Goal: Entertainment & Leisure: Browse casually

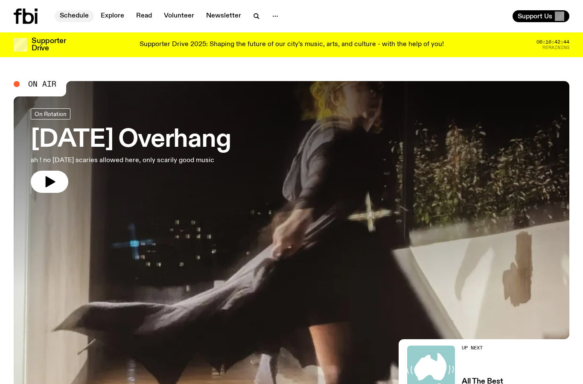
click at [85, 17] on link "Schedule" at bounding box center [74, 16] width 39 height 12
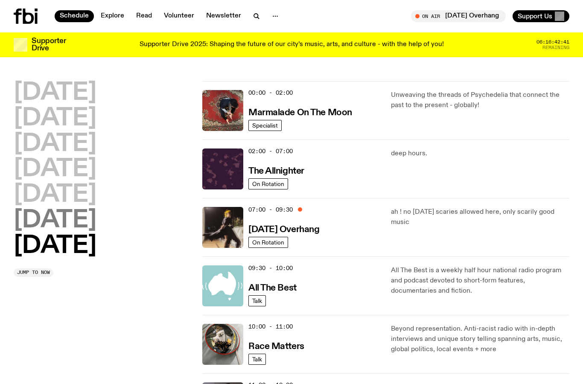
click at [55, 222] on h2 "Saturday" at bounding box center [55, 221] width 83 height 24
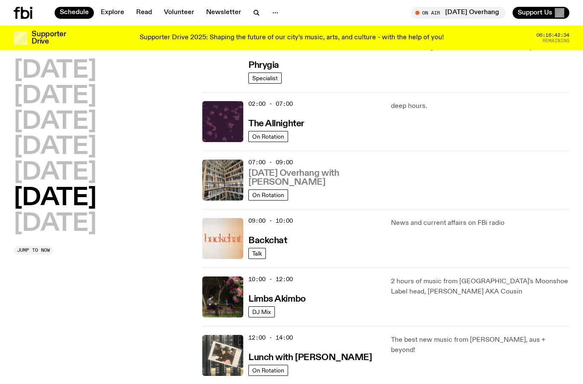
scroll to position [40, 0]
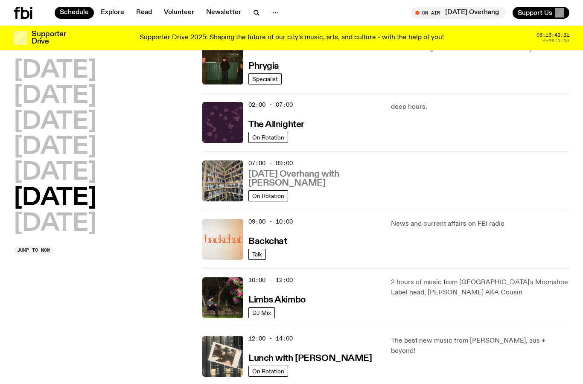
click at [291, 170] on h3 "Saturday Overhang with Kate Stanbridge" at bounding box center [315, 179] width 132 height 18
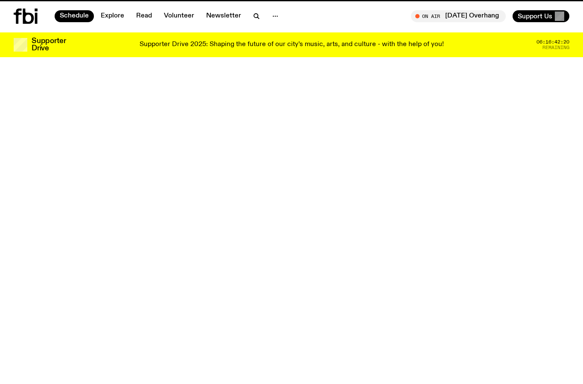
scroll to position [40, 0]
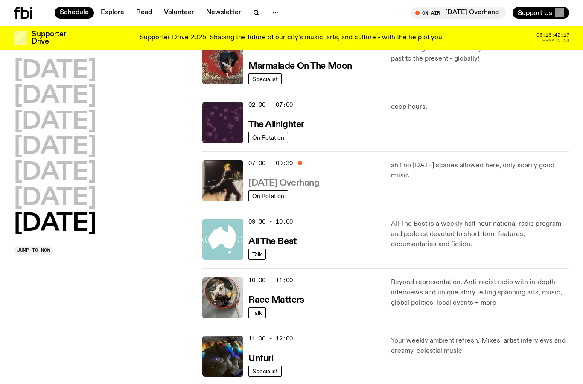
click at [308, 183] on h3 "Sunday Overhang" at bounding box center [284, 183] width 71 height 9
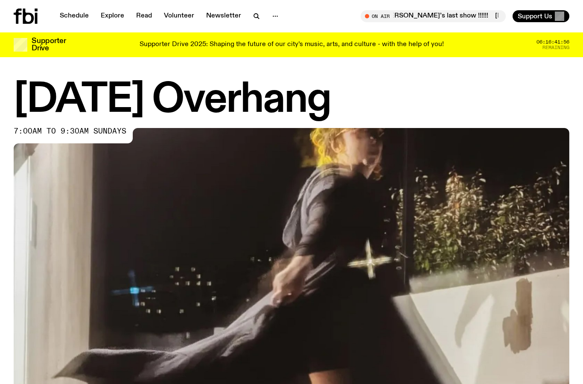
click at [31, 18] on icon at bounding box center [26, 16] width 24 height 15
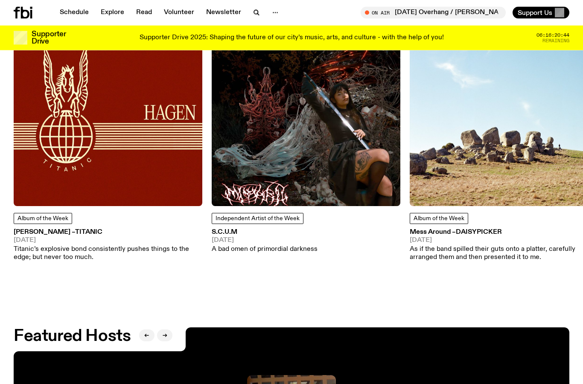
scroll to position [1074, 0]
click at [75, 235] on span "Titanic" at bounding box center [88, 232] width 27 height 7
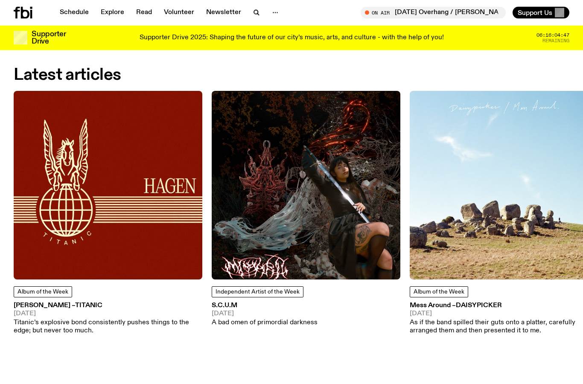
scroll to position [1001, 0]
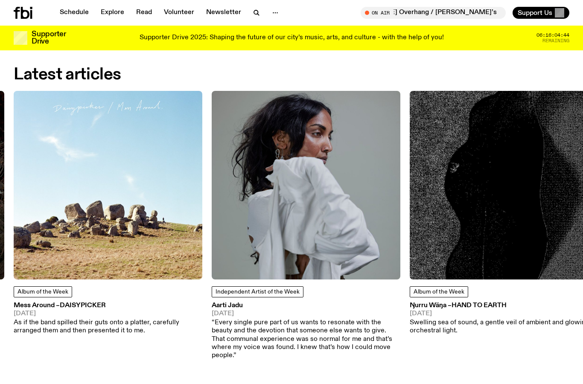
click at [174, 232] on img at bounding box center [108, 185] width 189 height 189
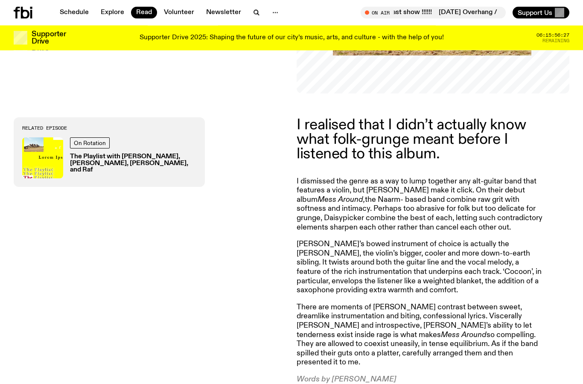
scroll to position [221, 0]
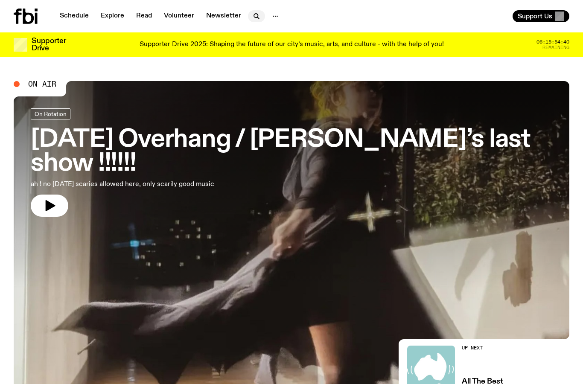
click at [252, 15] on icon "button" at bounding box center [257, 16] width 10 height 10
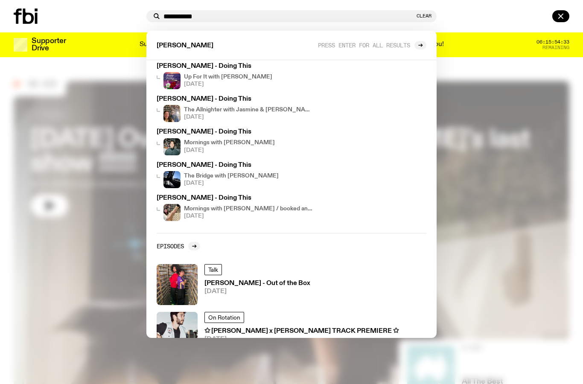
scroll to position [27, 0]
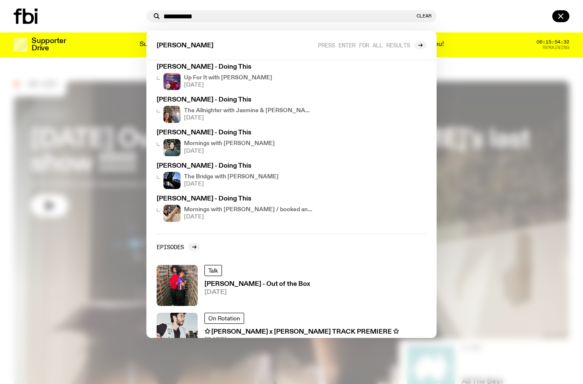
type input "**********"
drag, startPoint x: 264, startPoint y: 16, endPoint x: 246, endPoint y: 286, distance: 270.5
click at [0, 0] on html "**********" at bounding box center [291, 192] width 583 height 384
click at [246, 286] on h3 "Zion Garcia - Out of the Box" at bounding box center [258, 284] width 106 height 6
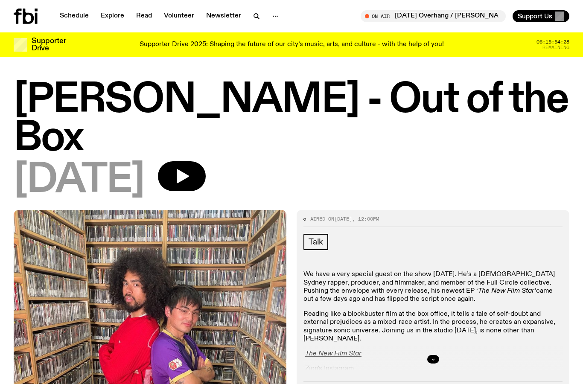
click at [433, 357] on icon "button" at bounding box center [433, 359] width 5 height 5
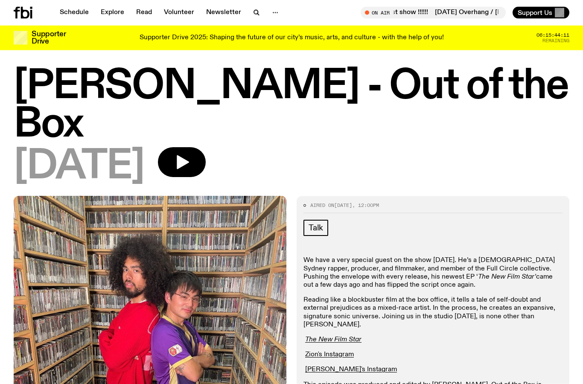
scroll to position [7, 0]
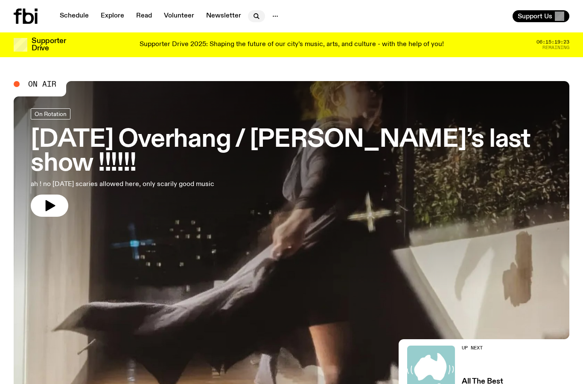
click at [258, 18] on icon "button" at bounding box center [259, 18] width 2 height 2
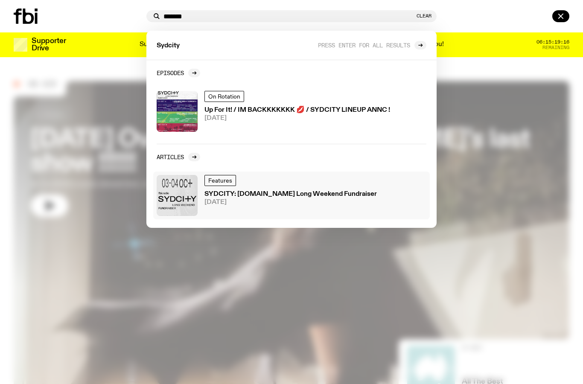
type input "*******"
click at [258, 187] on div "Features SYDCITY: [DOMAIN_NAME] Long Weekend Fundraiser [DATE]" at bounding box center [291, 195] width 173 height 41
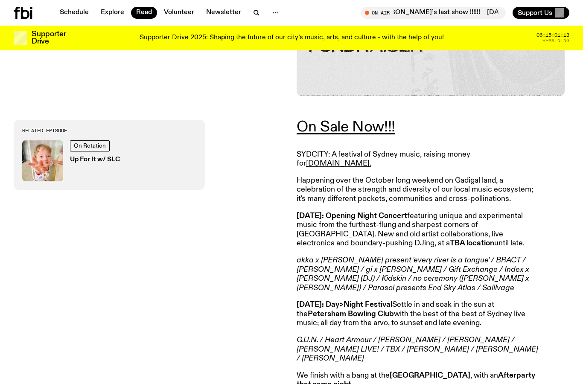
scroll to position [246, 0]
